Goal: Task Accomplishment & Management: Use online tool/utility

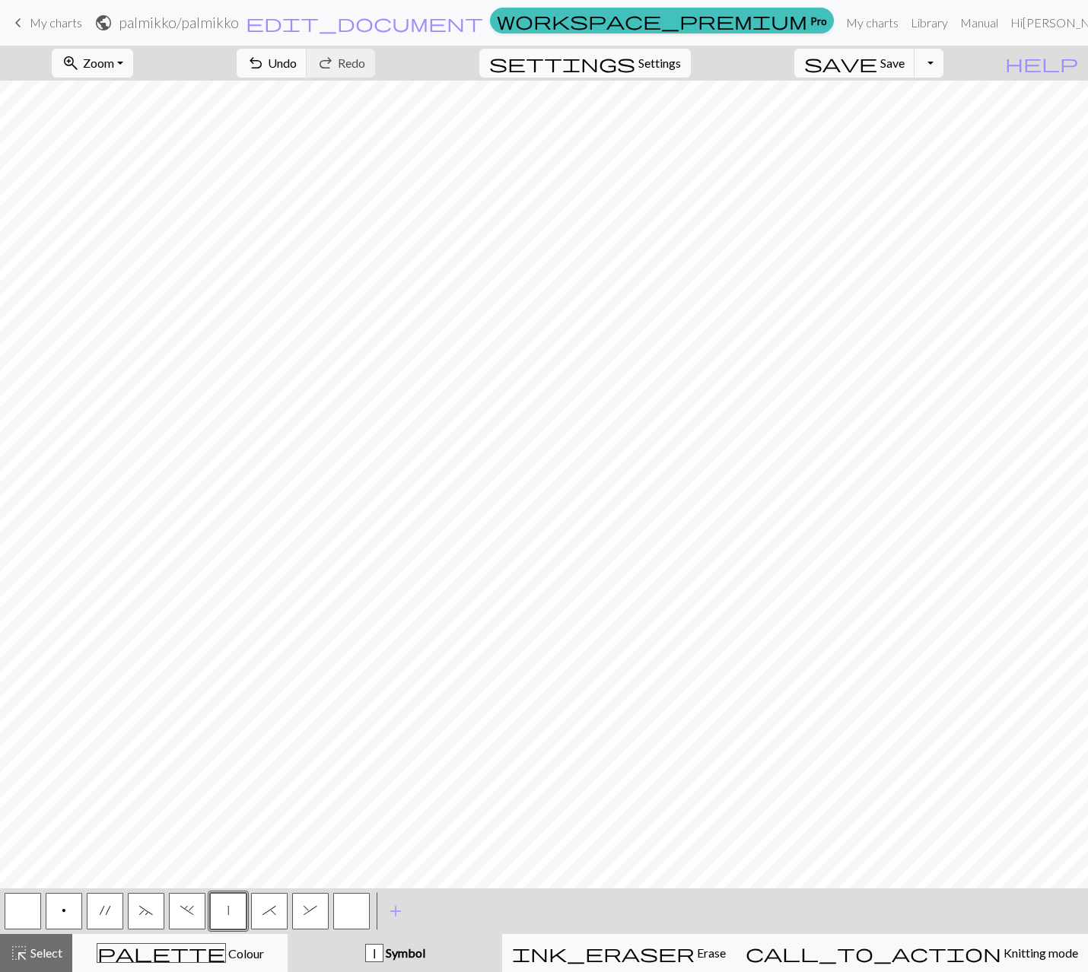
click at [317, 912] on button "&" at bounding box center [310, 911] width 37 height 37
drag, startPoint x: 281, startPoint y: 910, endPoint x: 316, endPoint y: 892, distance: 39.1
click at [281, 910] on button "*" at bounding box center [269, 911] width 37 height 37
click at [191, 913] on span "." at bounding box center [187, 910] width 14 height 12
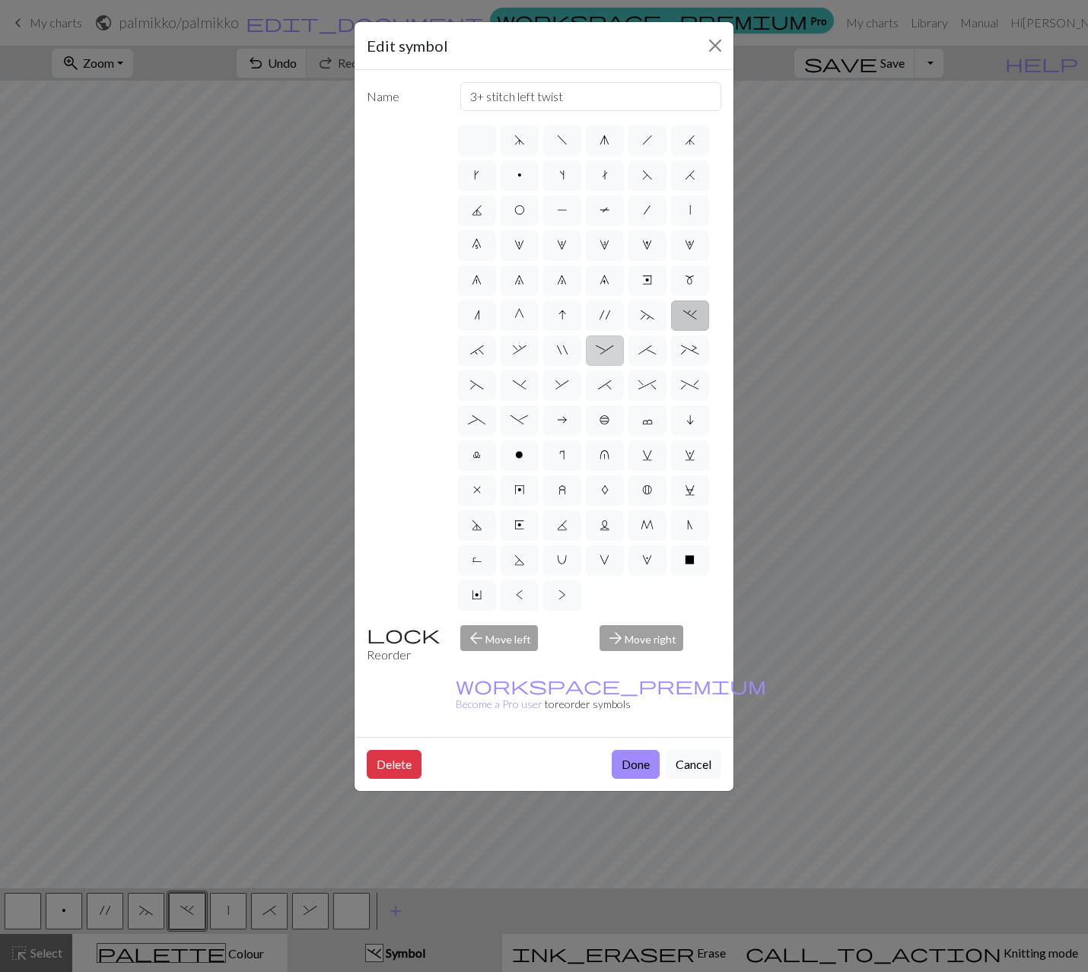
click at [605, 356] on label ":" at bounding box center [605, 350] width 38 height 30
click at [605, 351] on input ":" at bounding box center [600, 346] width 10 height 10
radio input "true"
type input "left part of 4+ stitch cable wyib"
click at [489, 421] on label "_" at bounding box center [477, 420] width 38 height 30
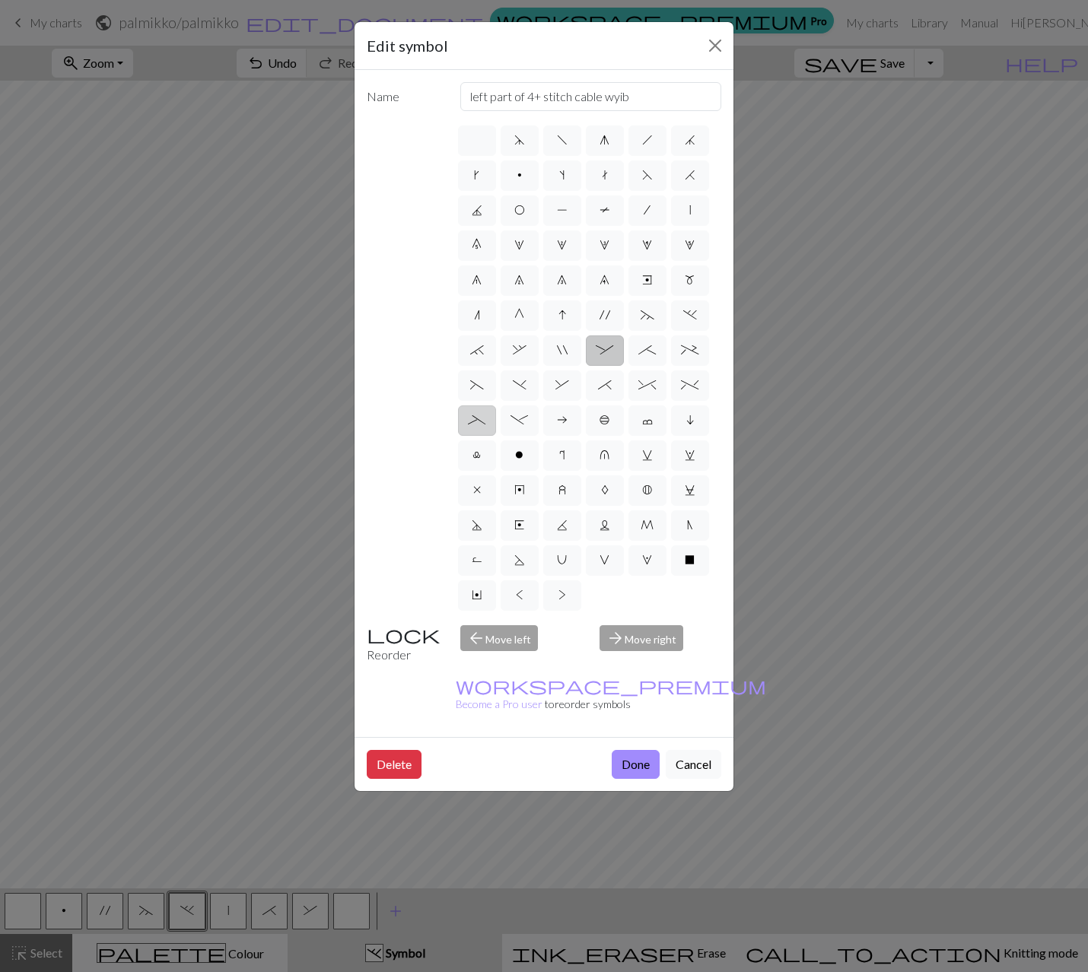
click at [478, 421] on input "_" at bounding box center [473, 416] width 10 height 10
radio input "true"
type input "Left part of left 4+ cable"
click at [641, 750] on button "Done" at bounding box center [635, 764] width 48 height 29
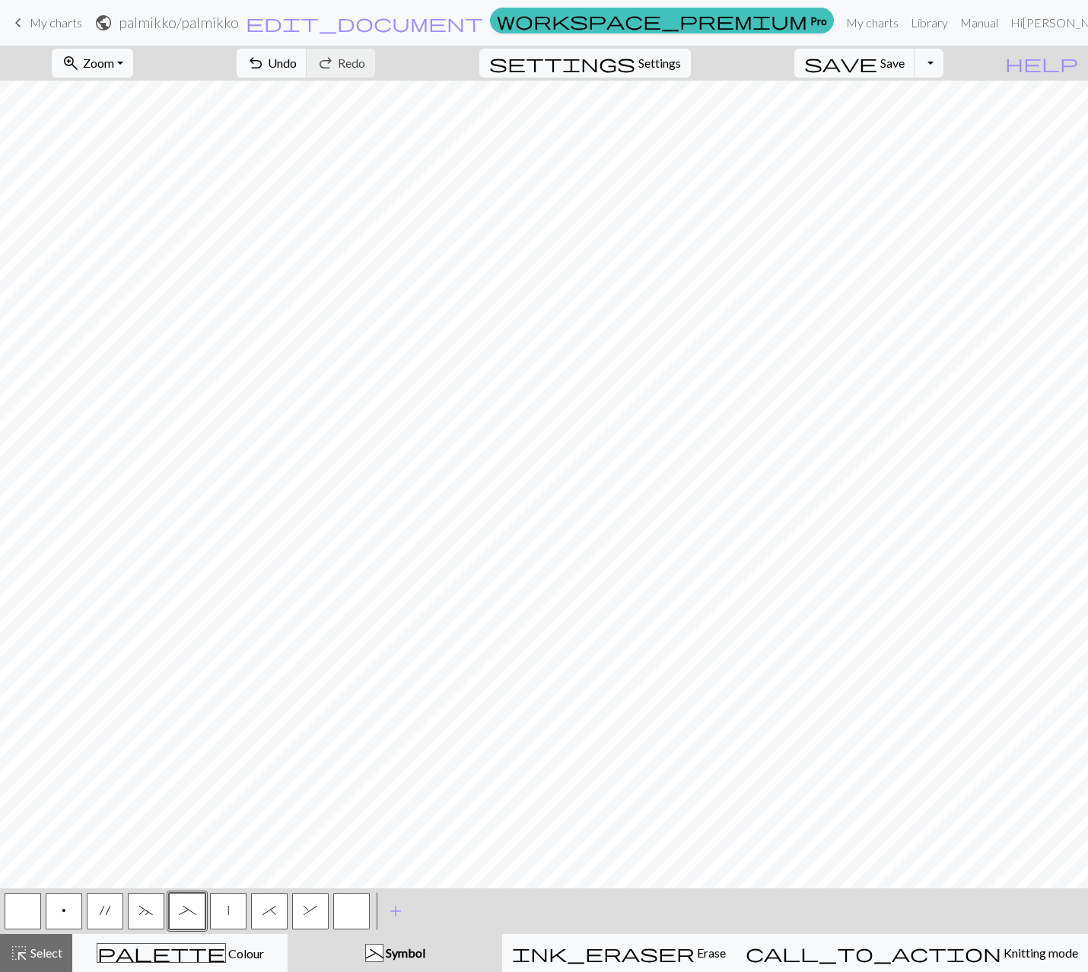
click at [151, 919] on button "~" at bounding box center [146, 911] width 37 height 37
click at [157, 906] on button "~" at bounding box center [146, 911] width 37 height 37
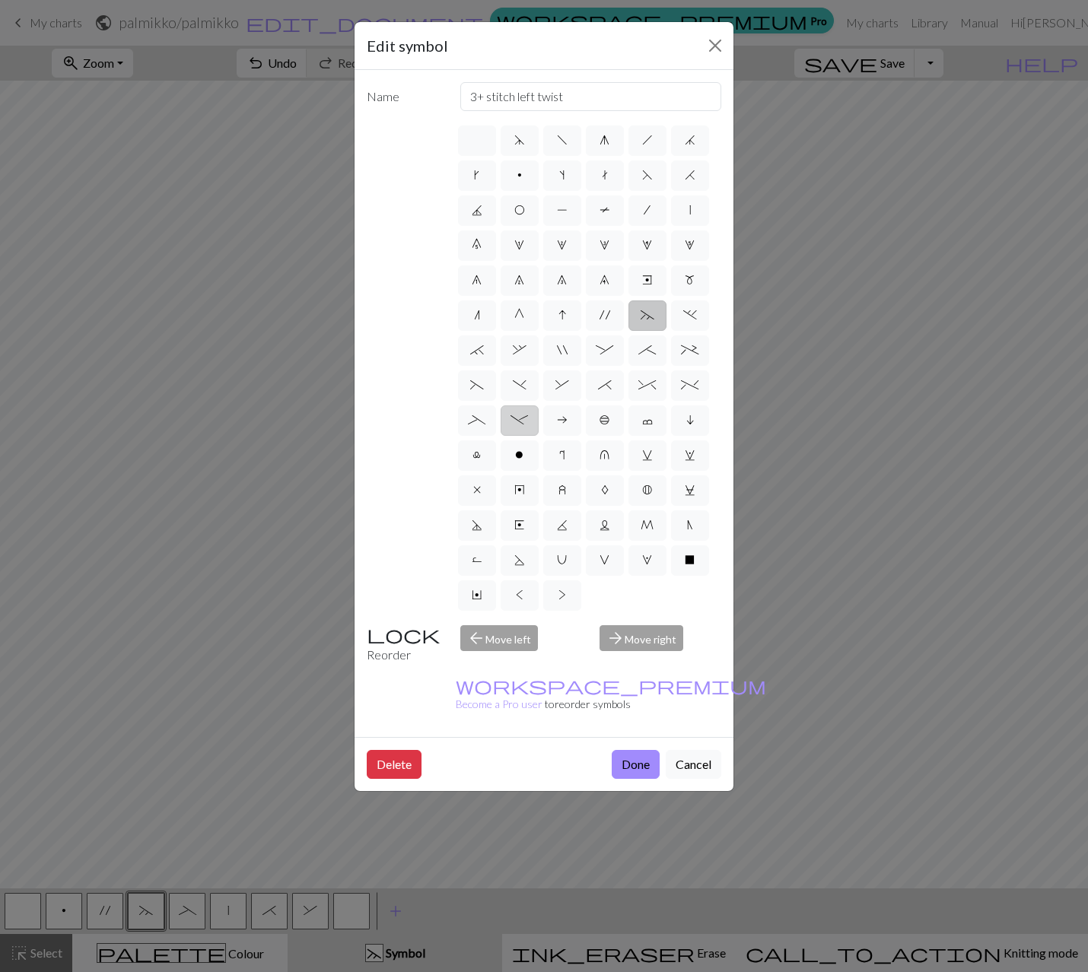
click at [525, 415] on span "-" at bounding box center [518, 420] width 17 height 12
click at [520, 415] on input "-" at bounding box center [515, 416] width 10 height 10
radio input "true"
type input "Right part of left 4+ cable"
click at [635, 750] on button "Done" at bounding box center [635, 764] width 48 height 29
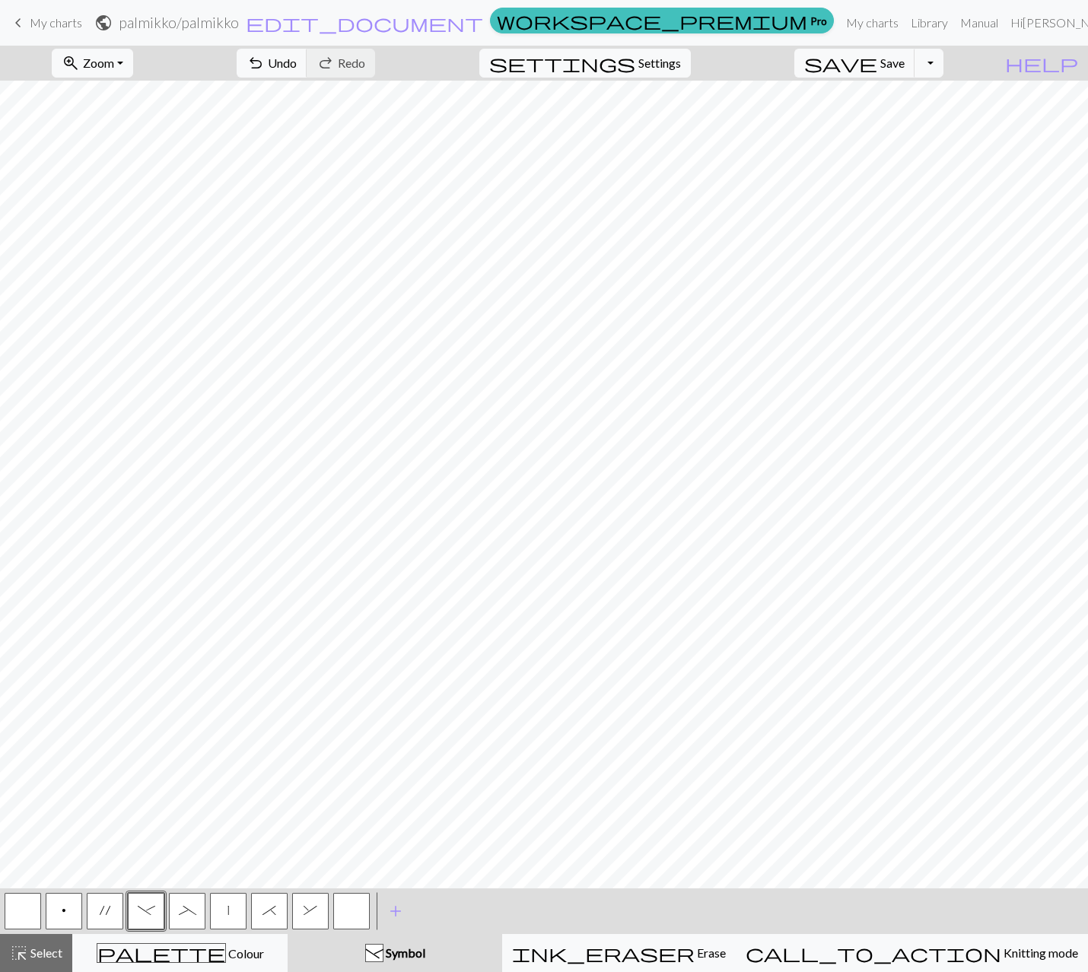
click at [194, 918] on button "_" at bounding box center [187, 911] width 37 height 37
drag, startPoint x: 269, startPoint y: 911, endPoint x: 298, endPoint y: 922, distance: 30.8
click at [270, 911] on span "*" at bounding box center [269, 910] width 14 height 12
click at [315, 908] on span "&" at bounding box center [310, 910] width 14 height 12
click at [313, 913] on span "&" at bounding box center [310, 910] width 14 height 12
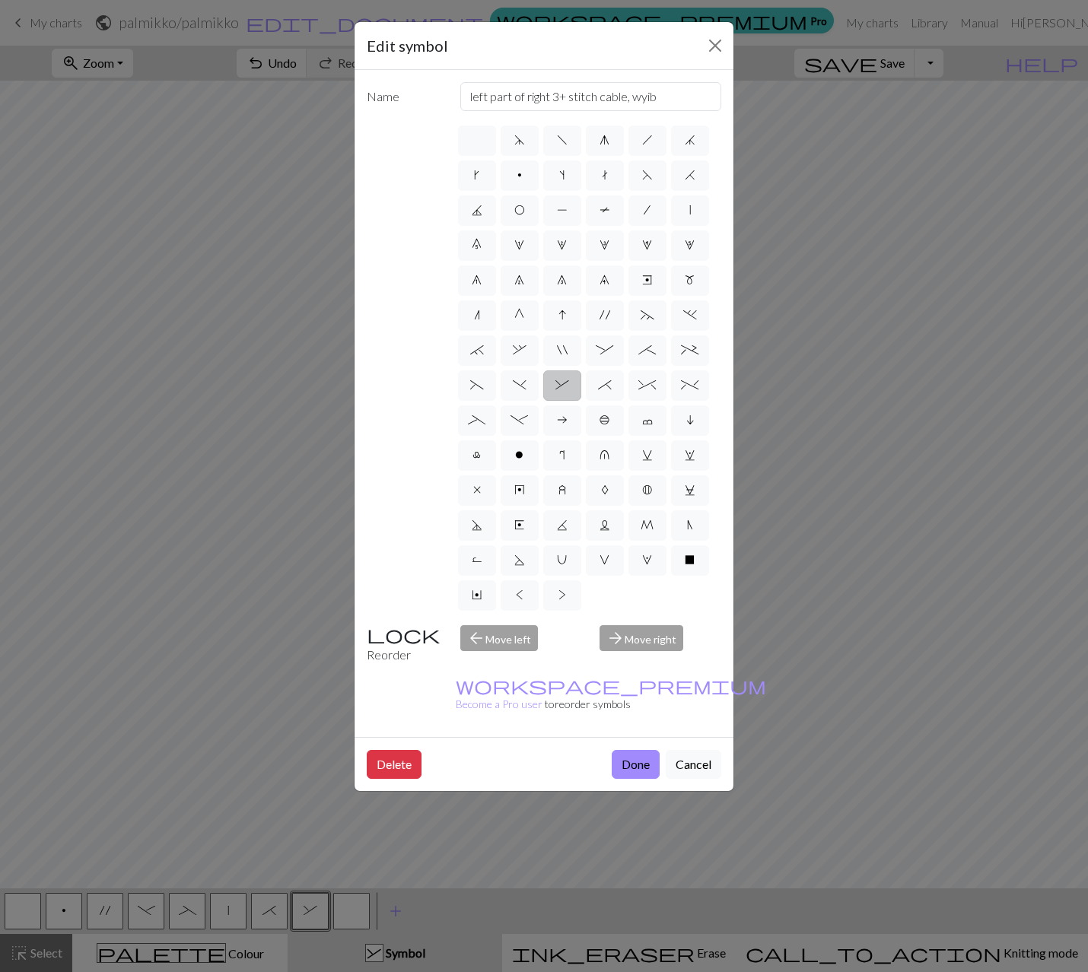
click at [355, 796] on div "Edit symbol Name left part of right 3+ stitch cable, wyib d f g h j k p s t F H…" at bounding box center [544, 486] width 1088 height 972
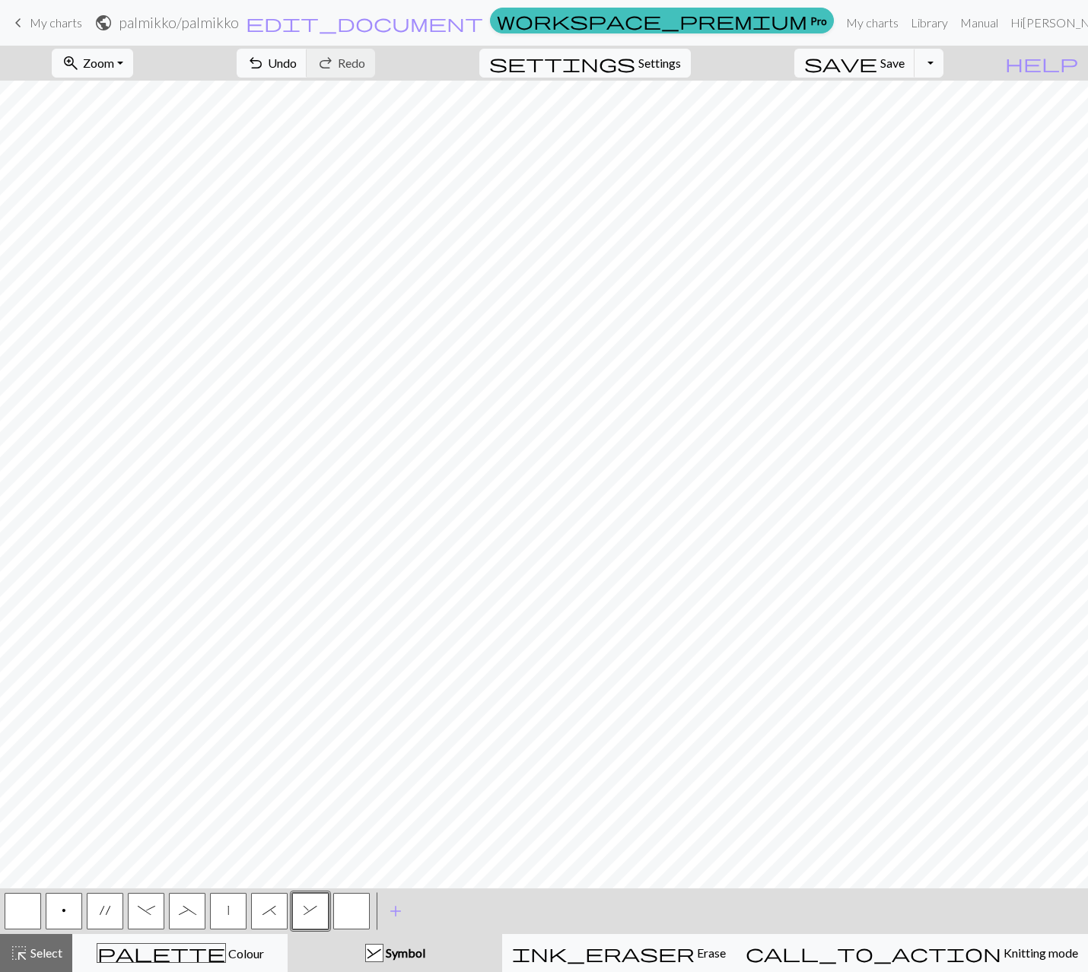
click at [277, 915] on button "*" at bounding box center [269, 911] width 37 height 37
click at [227, 905] on span "|" at bounding box center [228, 910] width 2 height 12
click at [186, 913] on span "_" at bounding box center [187, 910] width 17 height 12
drag, startPoint x: 160, startPoint y: 912, endPoint x: 213, endPoint y: 908, distance: 52.6
click at [160, 912] on button "-" at bounding box center [146, 911] width 37 height 37
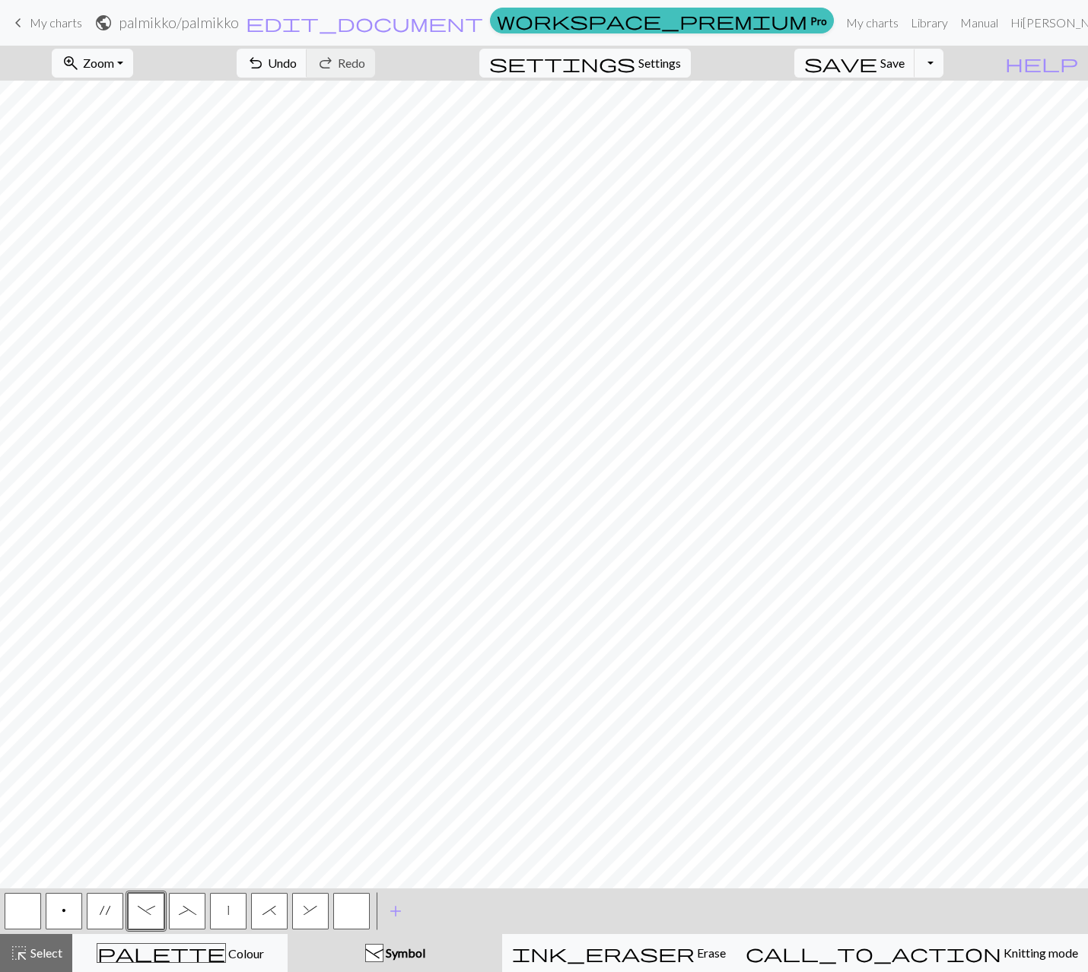
click at [175, 913] on button "_" at bounding box center [187, 911] width 37 height 37
click at [722, 954] on span "Erase" at bounding box center [709, 952] width 31 height 14
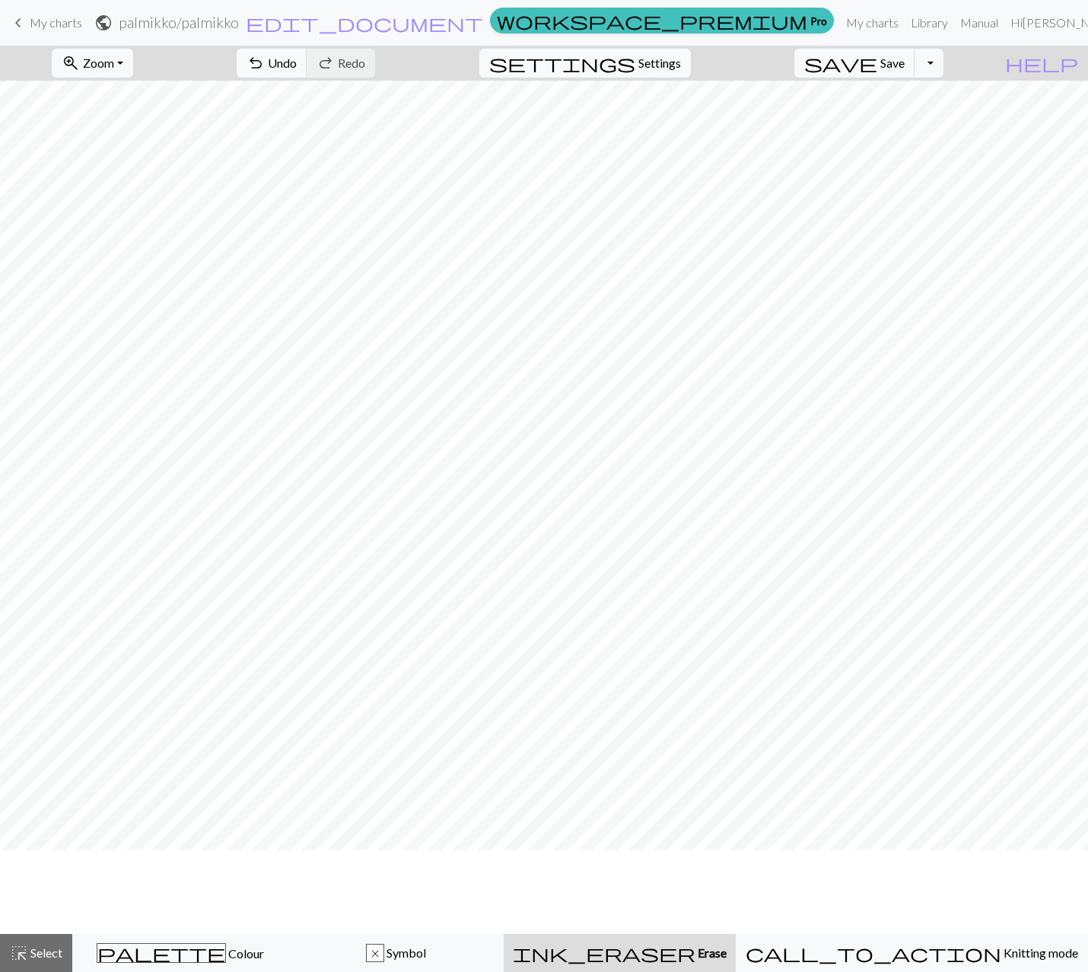
scroll to position [48, 0]
click at [467, 960] on div "x Symbol" at bounding box center [396, 953] width 196 height 18
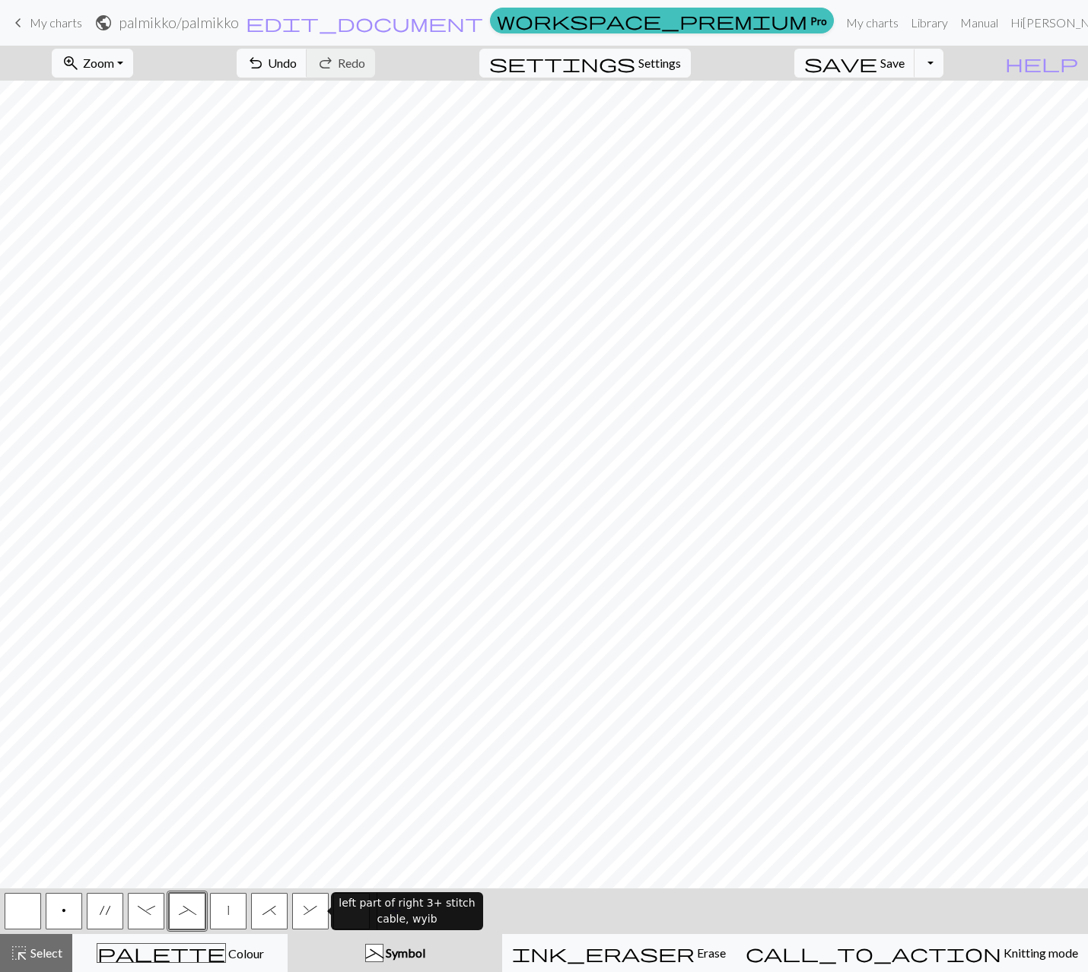
click at [287, 934] on button "_ Symbol" at bounding box center [394, 953] width 214 height 38
click at [316, 915] on span "&" at bounding box center [310, 910] width 14 height 12
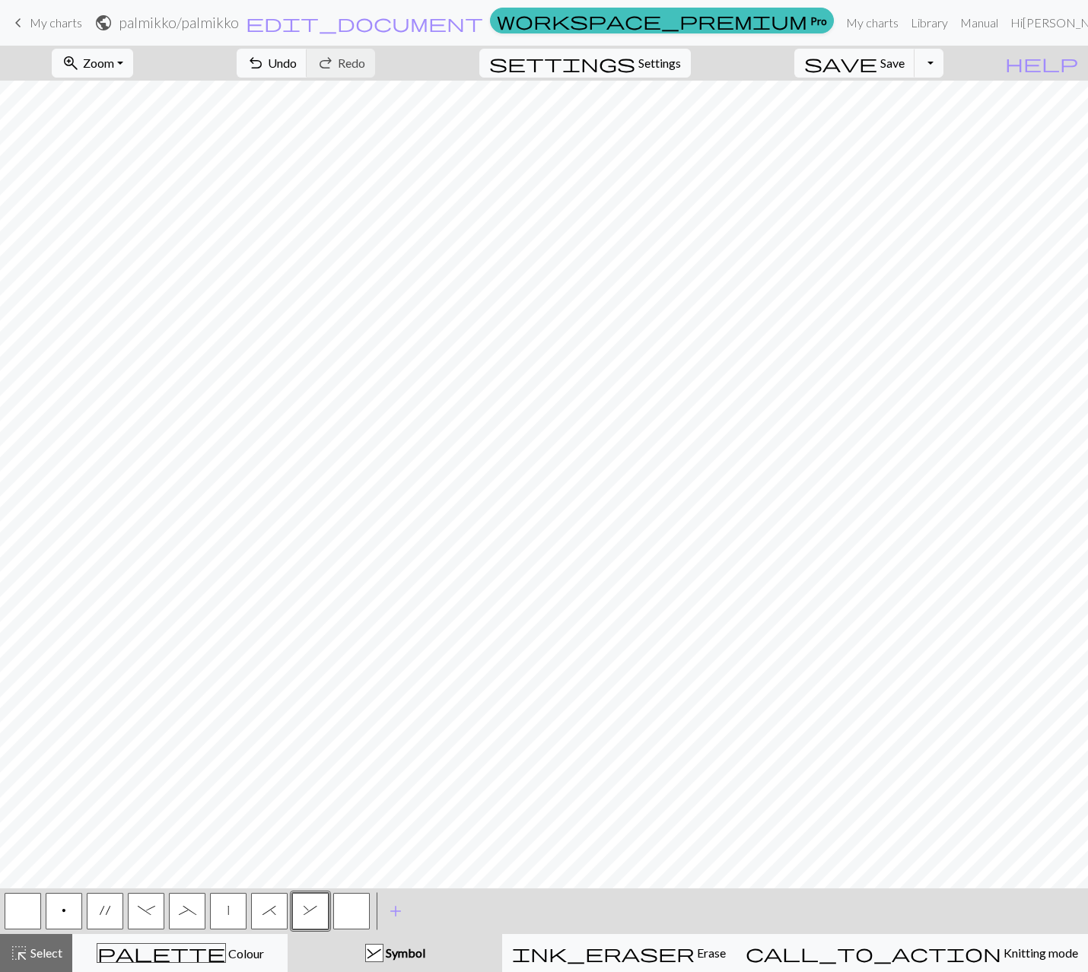
click at [268, 907] on span "*" at bounding box center [269, 910] width 14 height 12
click at [310, 919] on button "&" at bounding box center [310, 911] width 37 height 37
click at [223, 915] on button "|" at bounding box center [228, 911] width 37 height 37
click at [210, 893] on button "|" at bounding box center [228, 911] width 37 height 37
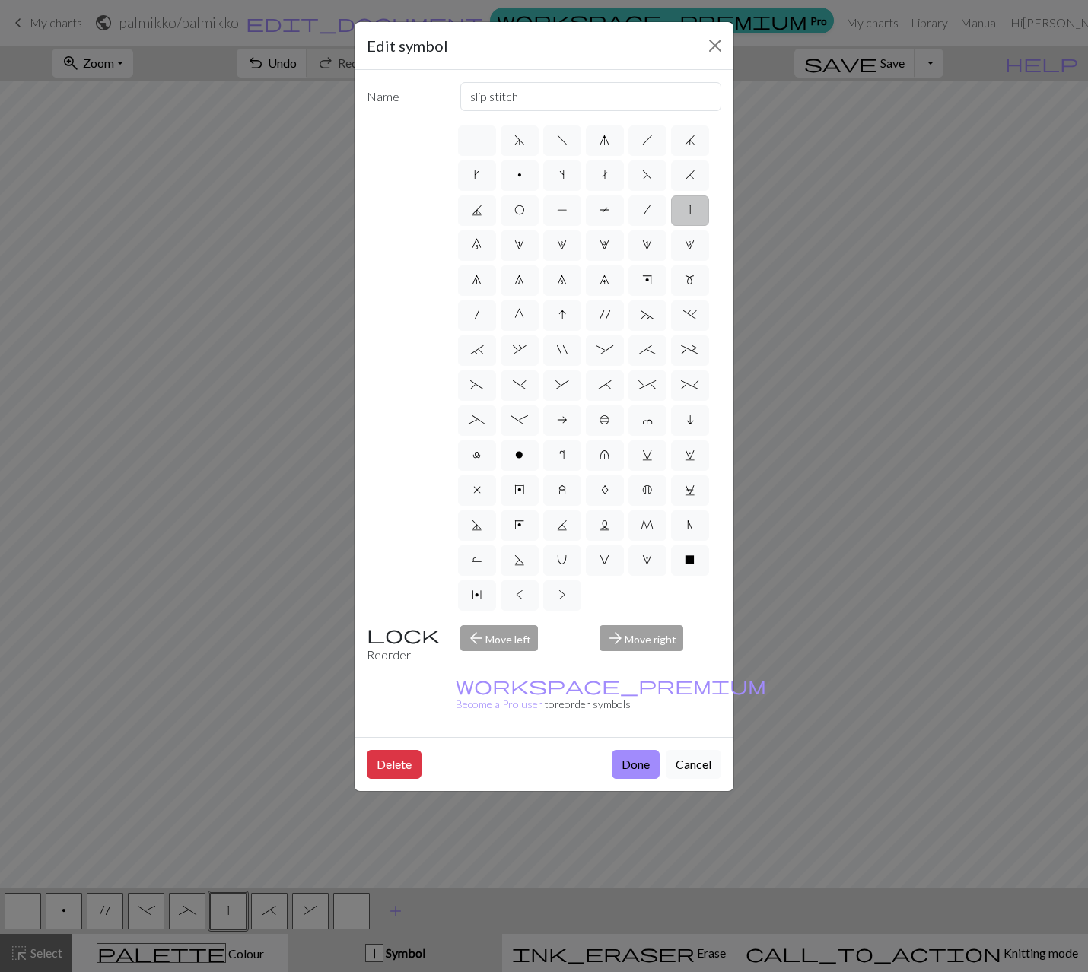
click at [707, 750] on button "Cancel" at bounding box center [693, 764] width 56 height 29
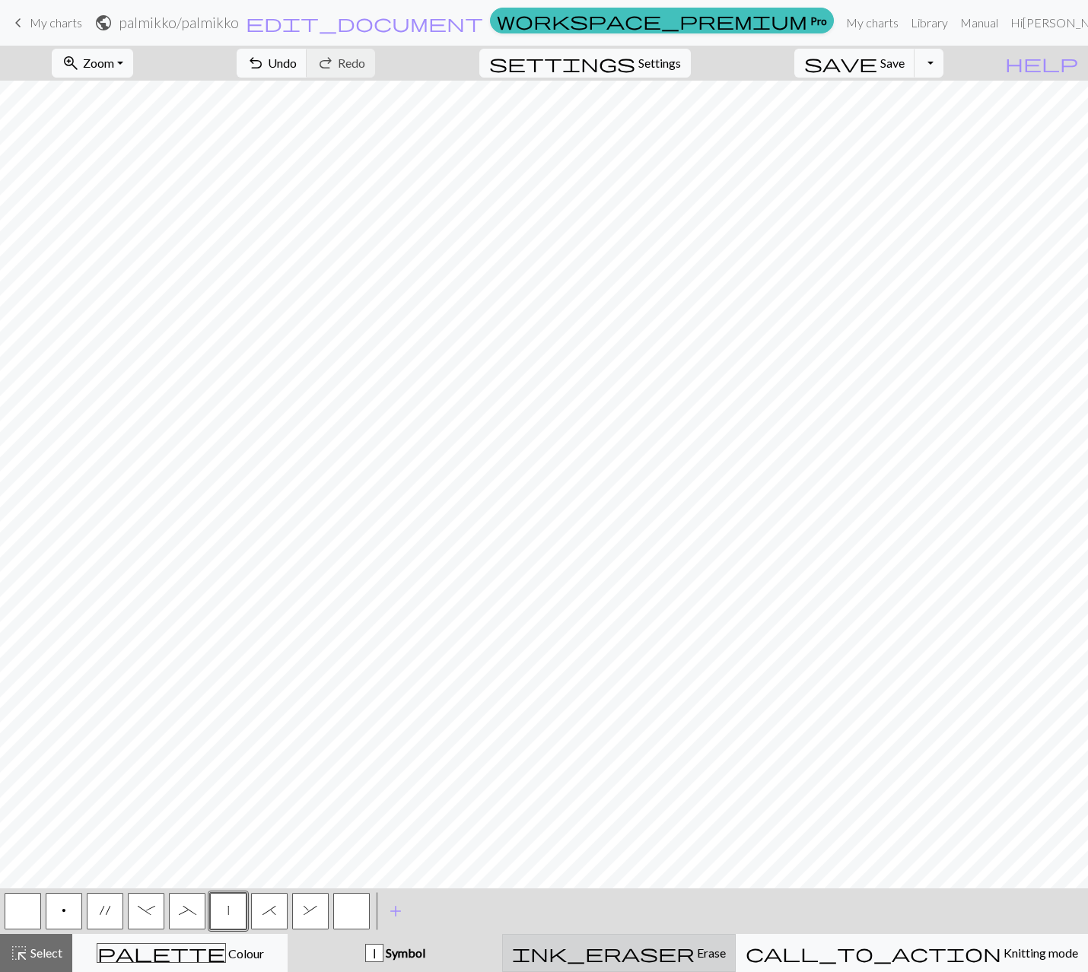
click at [678, 964] on button "ink_eraser Erase Erase" at bounding box center [618, 953] width 233 height 38
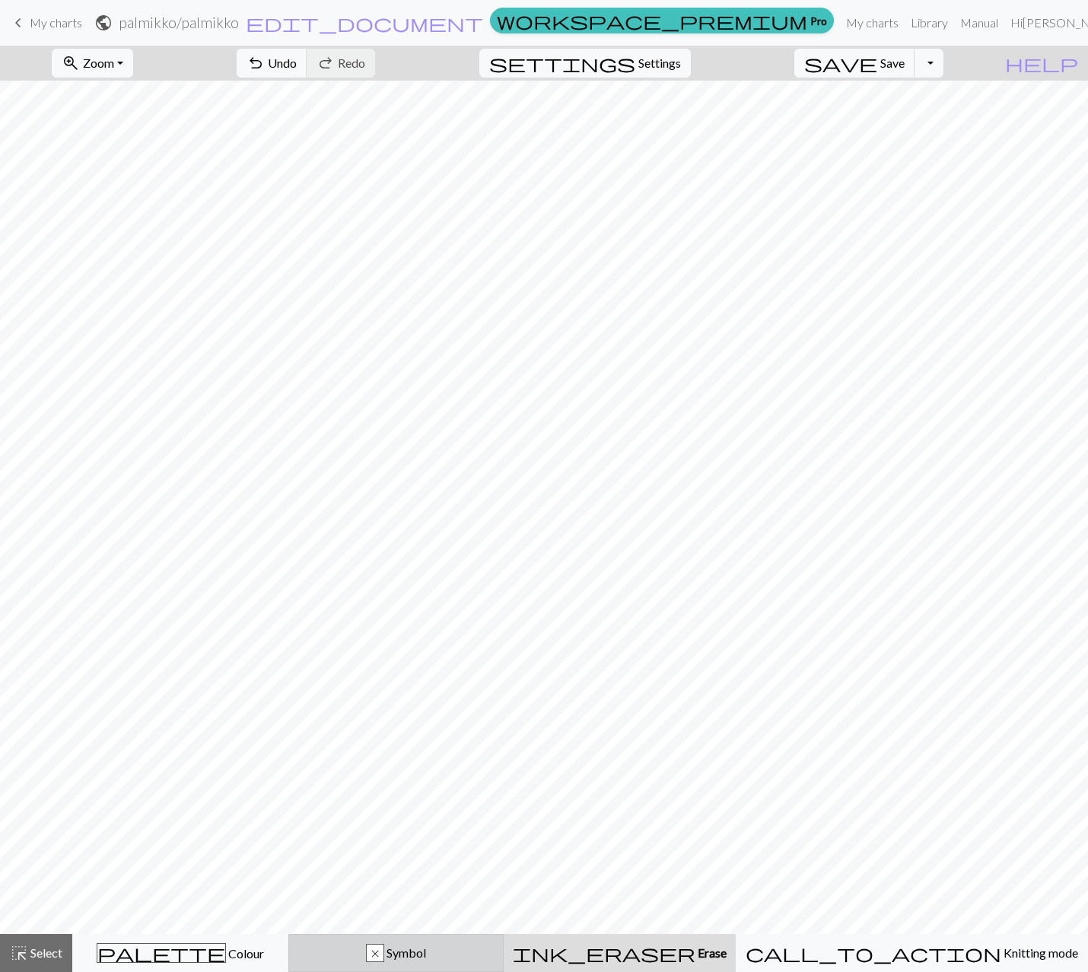
click at [426, 953] on span "Symbol" at bounding box center [405, 952] width 42 height 14
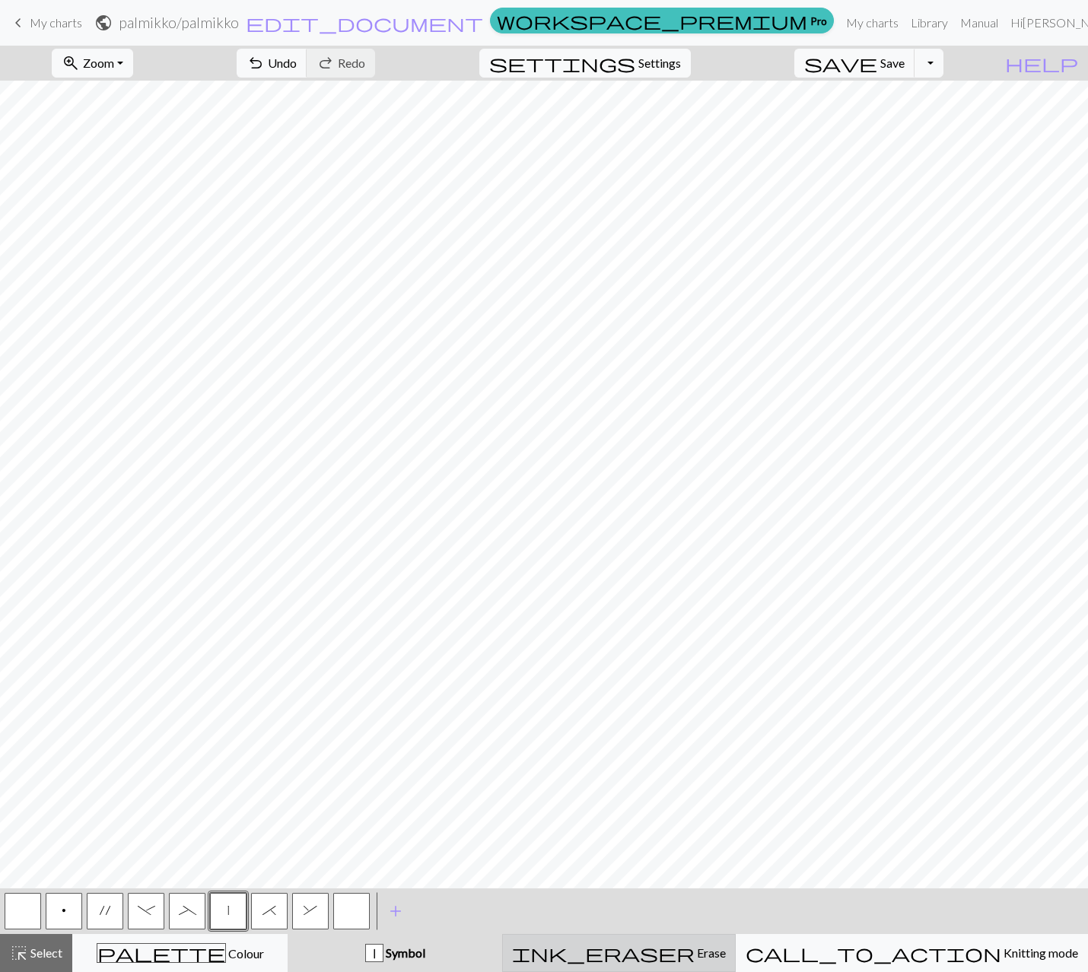
click at [681, 957] on span "ink_eraser" at bounding box center [603, 952] width 183 height 21
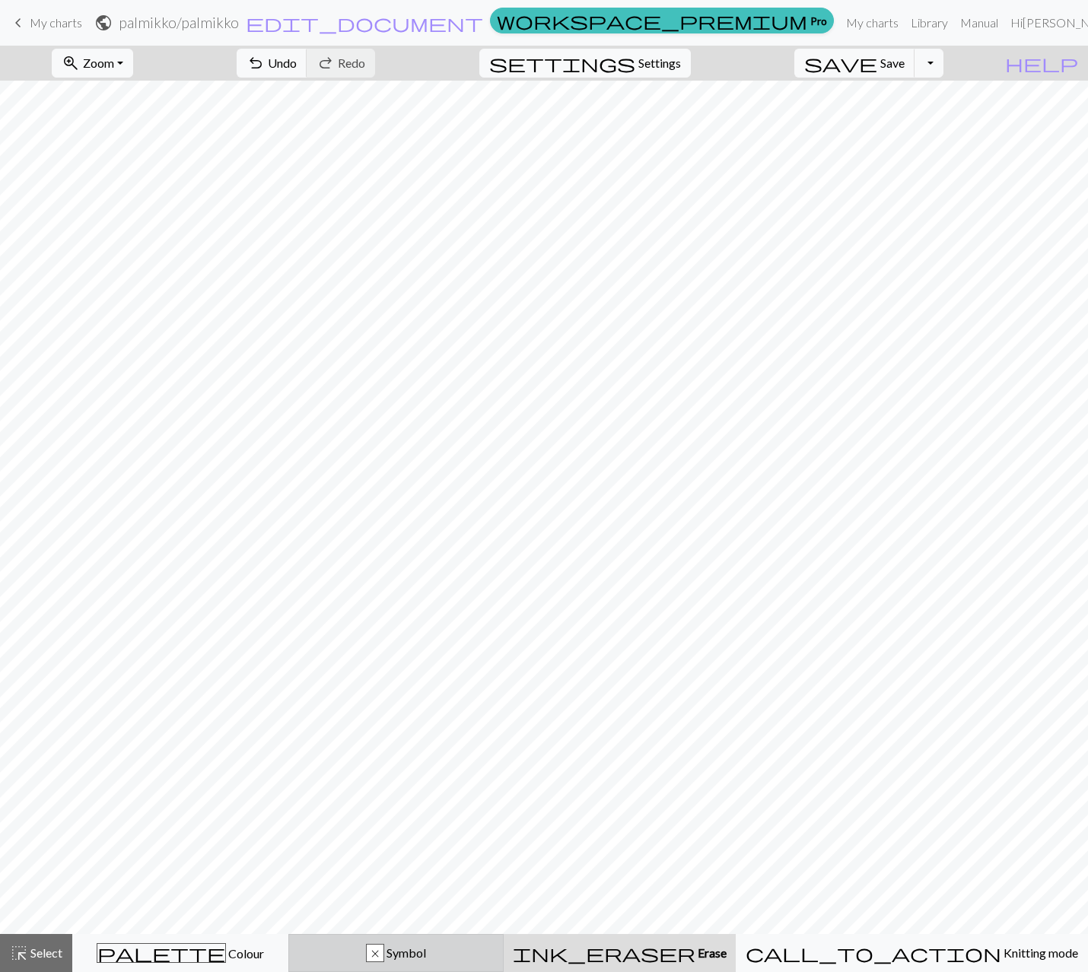
click at [411, 957] on div "x Symbol" at bounding box center [396, 953] width 196 height 18
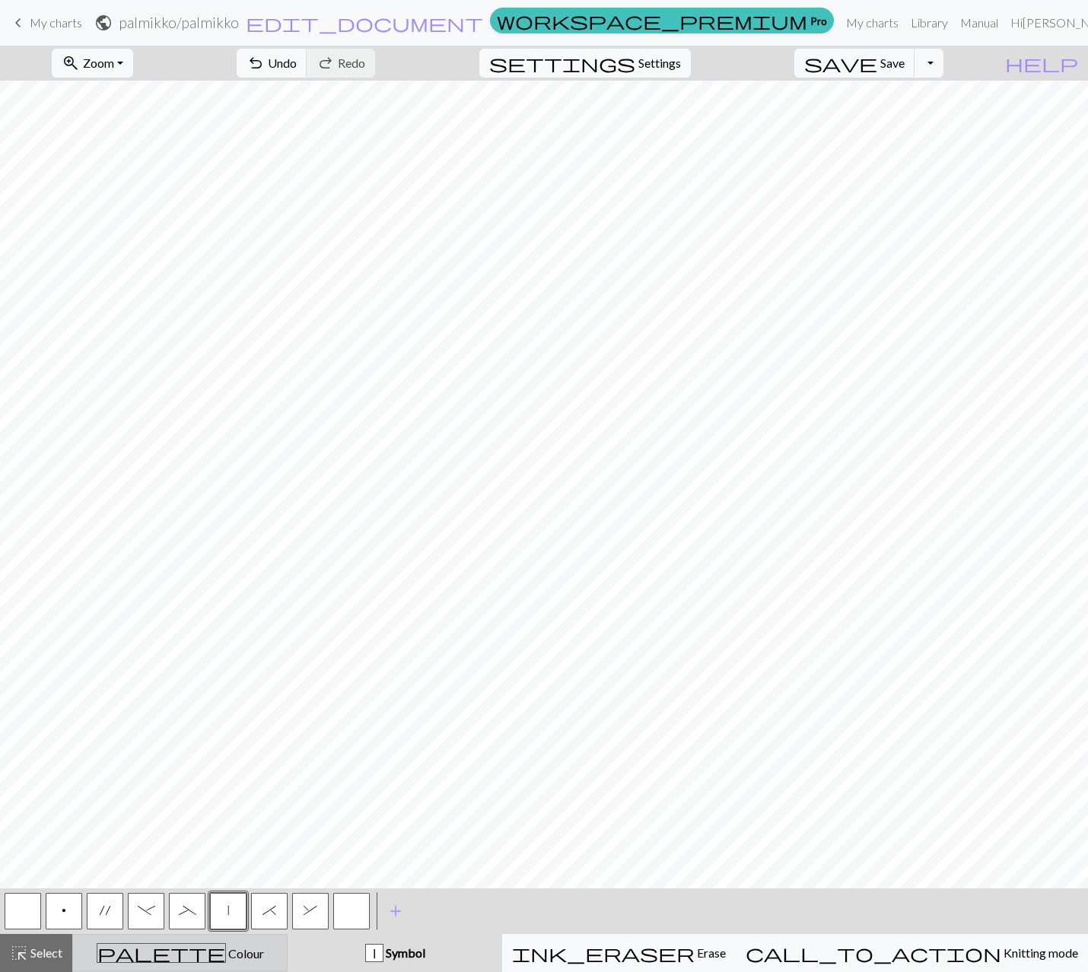
click at [226, 957] on span "Colour" at bounding box center [245, 953] width 38 height 14
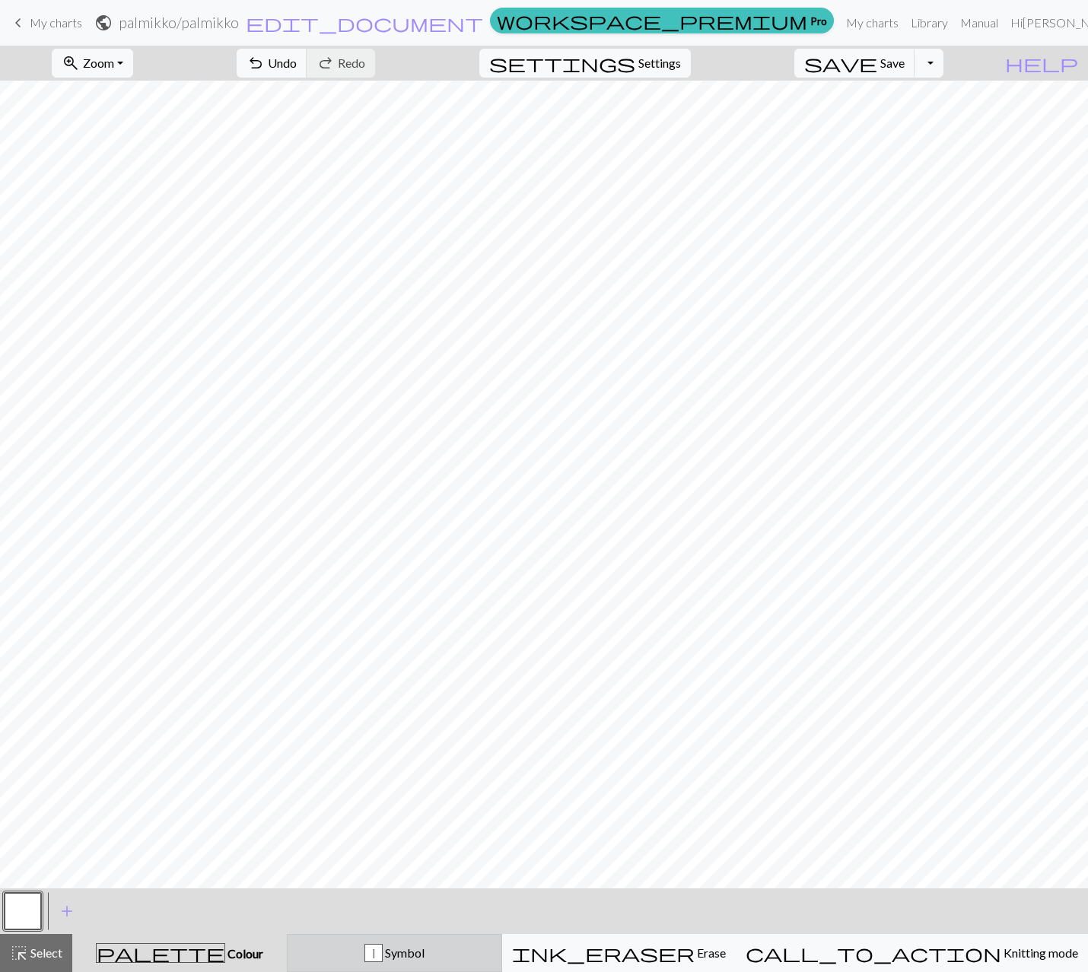
click at [403, 957] on div "| Symbol" at bounding box center [394, 953] width 195 height 18
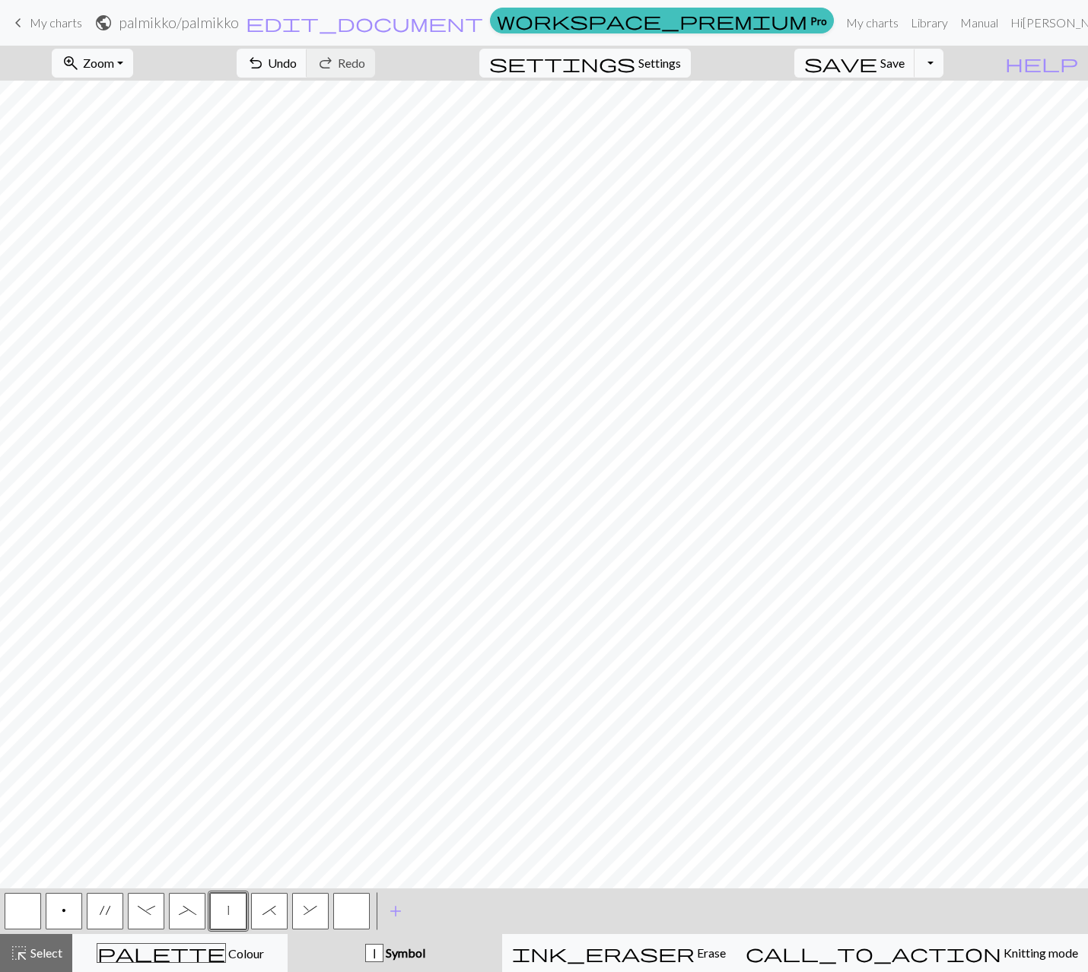
drag, startPoint x: 313, startPoint y: 908, endPoint x: 351, endPoint y: 885, distance: 44.3
click at [314, 908] on span "&" at bounding box center [310, 910] width 14 height 12
click at [262, 910] on button "*" at bounding box center [269, 911] width 37 height 37
click at [138, 957] on div "palette Colour Colour" at bounding box center [179, 953] width 195 height 20
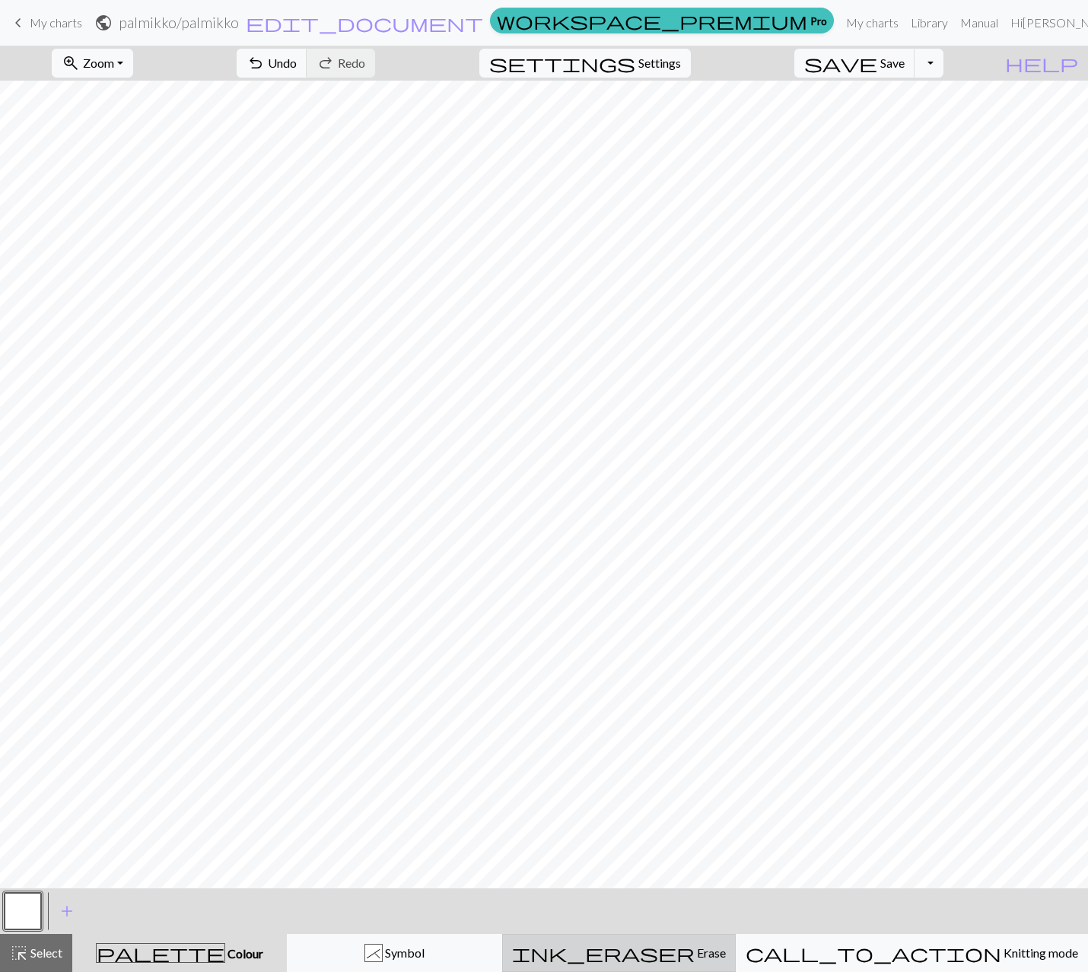
click at [726, 951] on div "ink_eraser Erase Erase" at bounding box center [619, 953] width 214 height 18
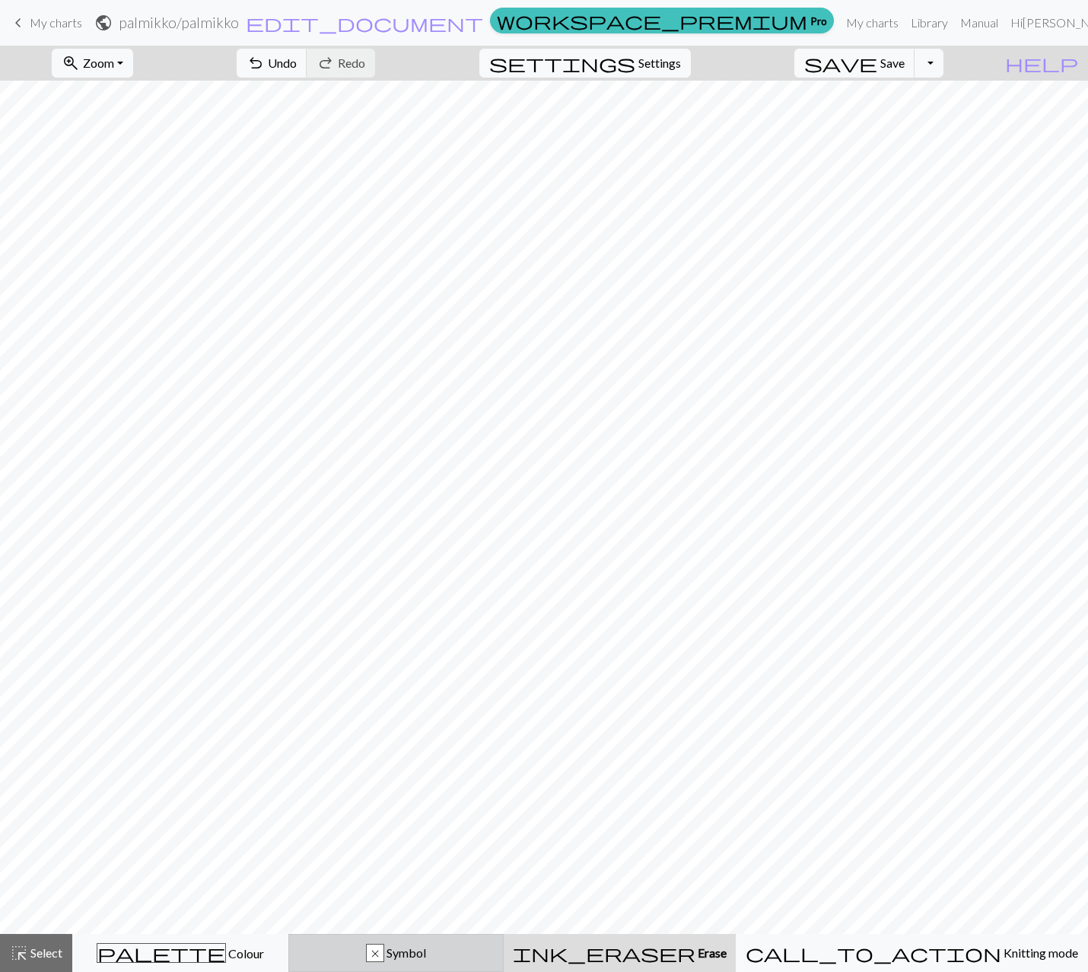
click at [476, 962] on button "x Symbol" at bounding box center [396, 953] width 216 height 38
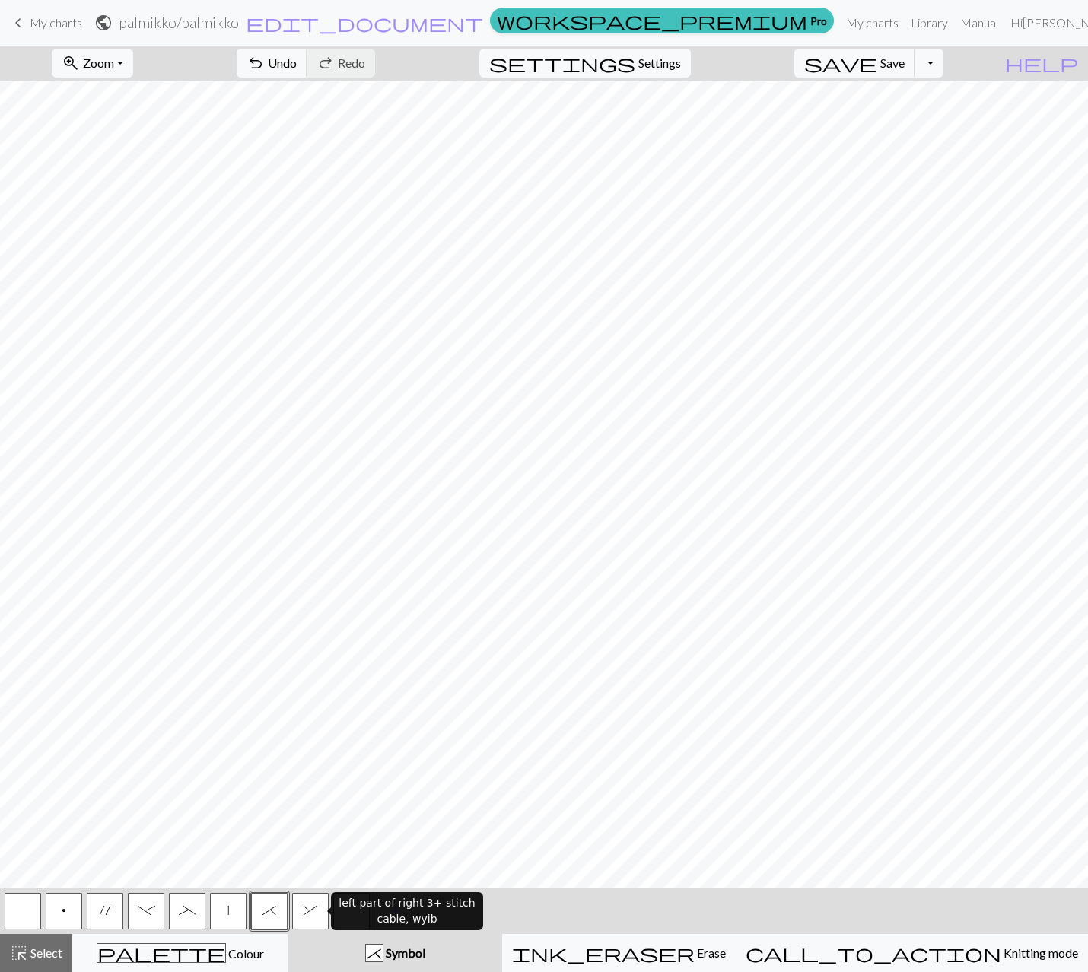
click at [308, 912] on span "&" at bounding box center [310, 910] width 14 height 12
click at [182, 915] on span "_" at bounding box center [187, 910] width 17 height 12
click at [144, 912] on span "-" at bounding box center [146, 910] width 17 height 12
click at [265, 913] on span "*" at bounding box center [269, 910] width 14 height 12
click at [306, 912] on span "&" at bounding box center [310, 910] width 14 height 12
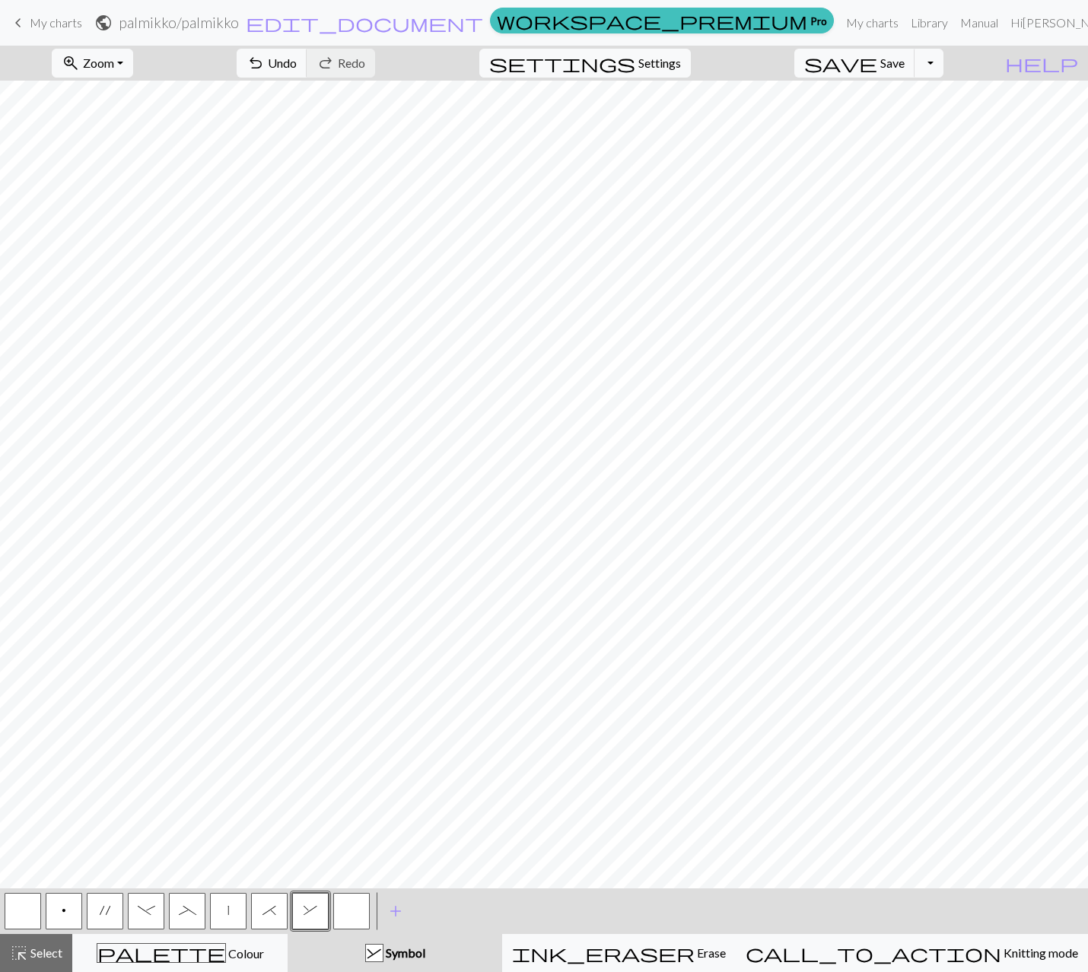
click at [267, 923] on button "*" at bounding box center [269, 911] width 37 height 37
click at [425, 956] on span "Symbol" at bounding box center [404, 952] width 42 height 14
click at [267, 913] on span "*" at bounding box center [269, 910] width 14 height 12
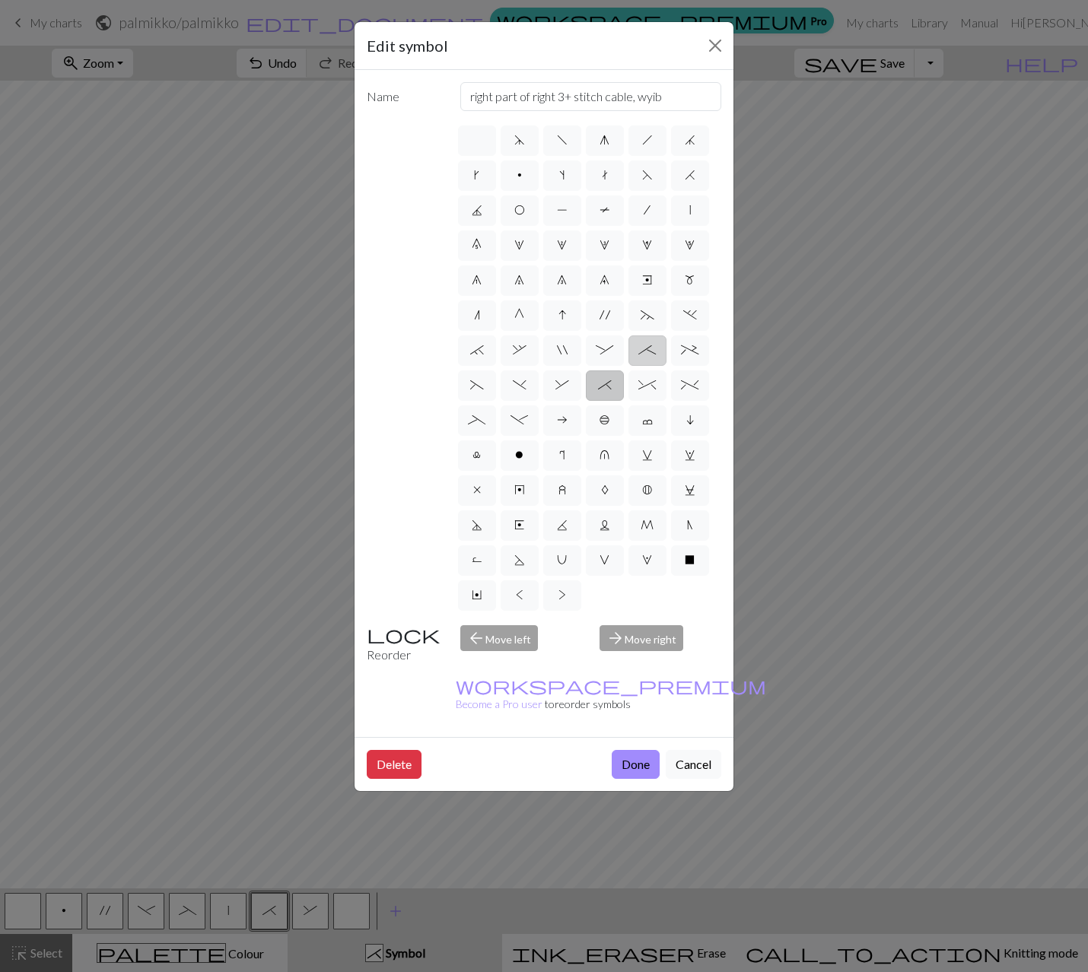
click at [648, 357] on label ";" at bounding box center [647, 350] width 38 height 30
click at [648, 351] on input ";" at bounding box center [643, 346] width 10 height 10
radio input "true"
type input "right part of 4+ stitch cable wyib"
click at [639, 750] on button "Done" at bounding box center [635, 764] width 48 height 29
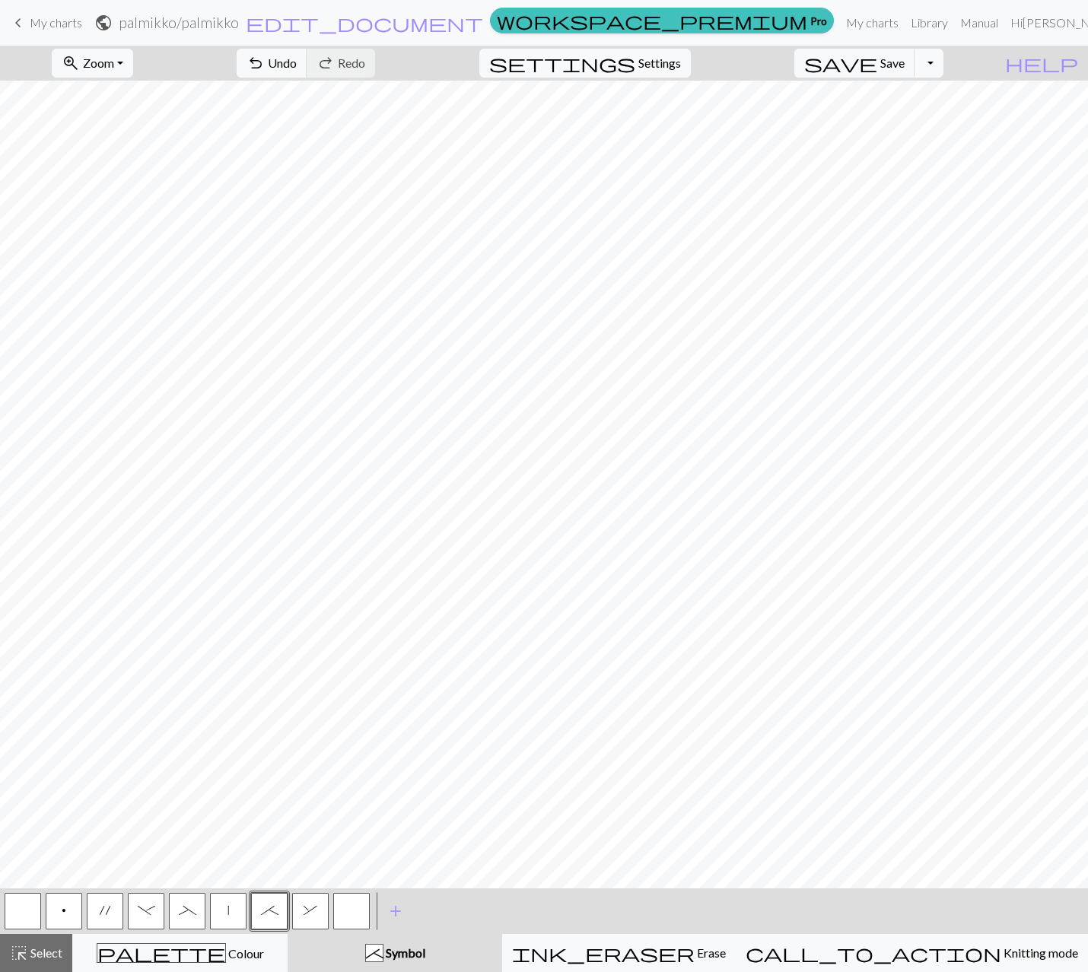
click at [309, 910] on span "&" at bounding box center [310, 910] width 14 height 12
click at [313, 916] on span "&" at bounding box center [310, 910] width 14 height 12
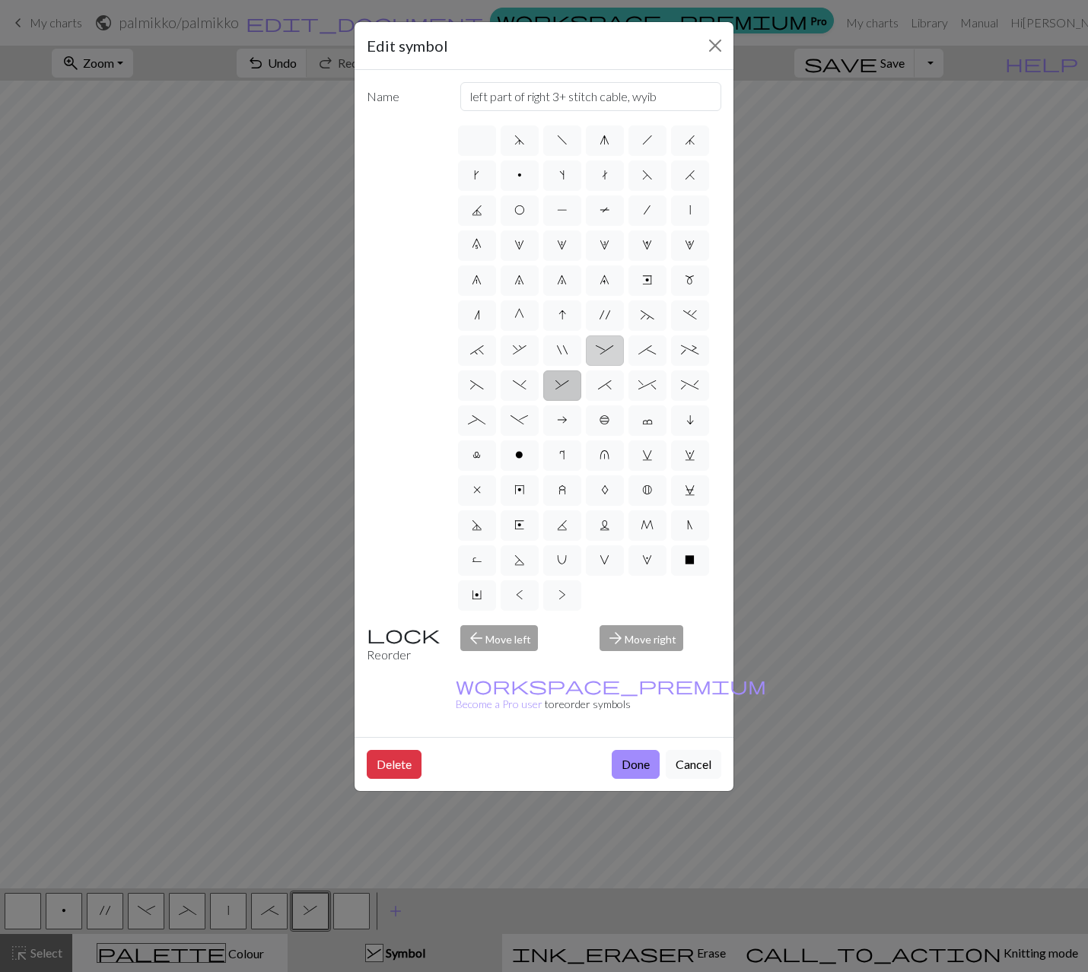
click at [609, 354] on span ":" at bounding box center [603, 350] width 17 height 12
click at [605, 351] on input ":" at bounding box center [600, 346] width 10 height 10
radio input "true"
type input "left part of 4+ stitch cable wyib"
click at [643, 750] on button "Done" at bounding box center [635, 764] width 48 height 29
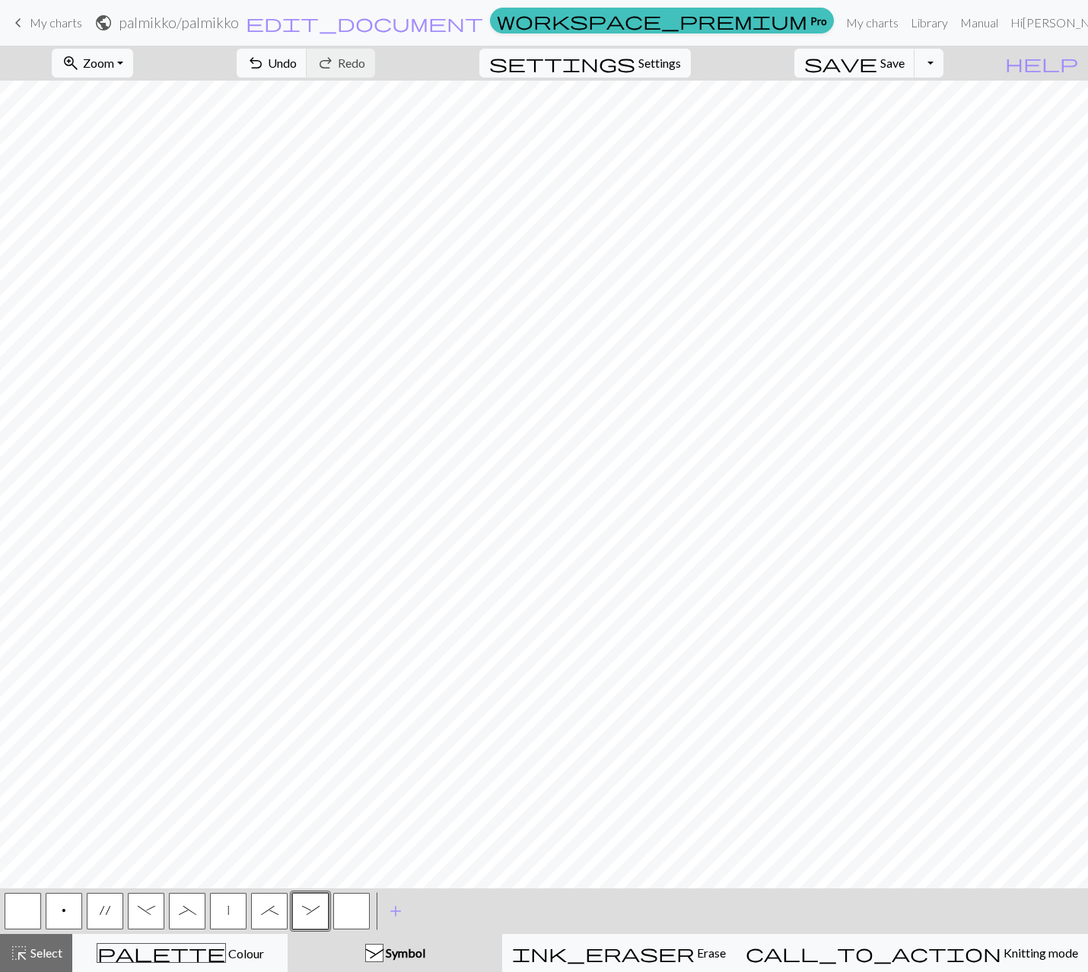
drag, startPoint x: 272, startPoint y: 916, endPoint x: 281, endPoint y: 881, distance: 35.4
click at [271, 915] on span ";" at bounding box center [269, 910] width 17 height 12
drag, startPoint x: 312, startPoint y: 916, endPoint x: 313, endPoint y: 902, distance: 14.5
click at [311, 916] on button ":" at bounding box center [310, 911] width 37 height 37
click at [307, 68] on button "undo Undo Undo" at bounding box center [272, 63] width 71 height 29
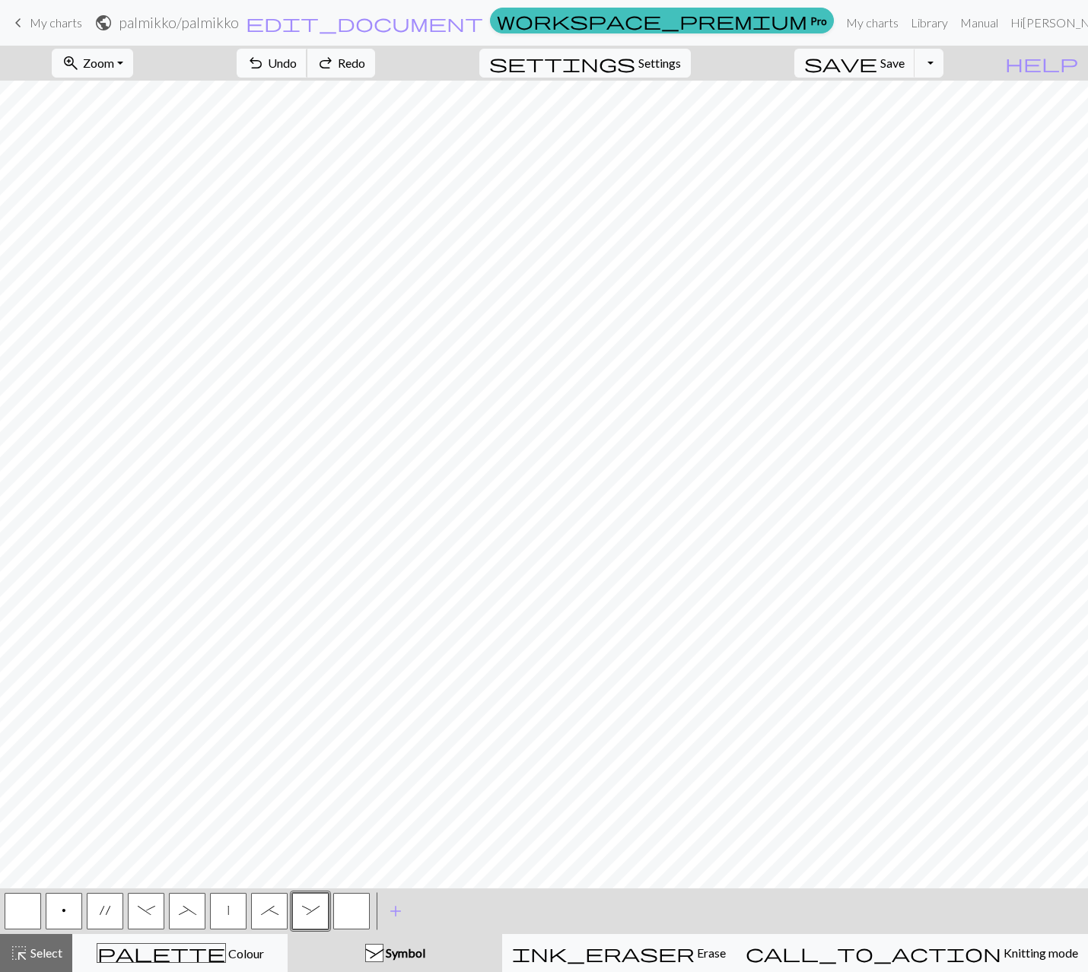
click at [307, 68] on button "undo Undo Undo" at bounding box center [272, 63] width 71 height 29
